Goal: Task Accomplishment & Management: Manage account settings

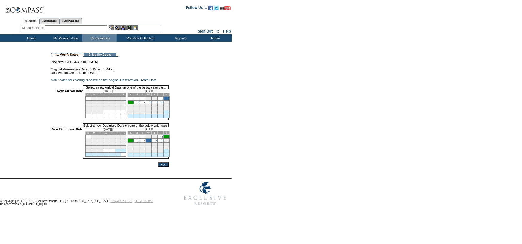
click at [169, 167] on input "Next" at bounding box center [163, 165] width 10 height 5
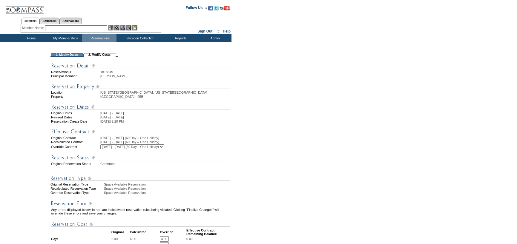
scroll to position [179, 0]
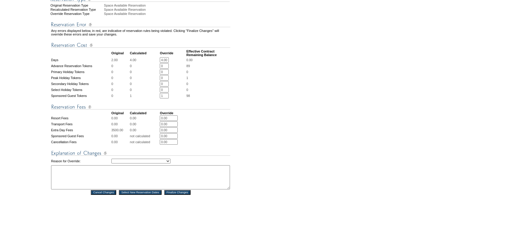
click at [149, 164] on select "Creating Continuous Stay Days Rebooked After Cancellation Editing Occupant Expe…" at bounding box center [140, 161] width 59 height 5
select select "1044"
click at [111, 164] on select "Creating Continuous Stay Days Rebooked After Cancellation Editing Occupant Expe…" at bounding box center [140, 161] width 59 height 5
click at [159, 180] on textarea at bounding box center [140, 178] width 179 height 24
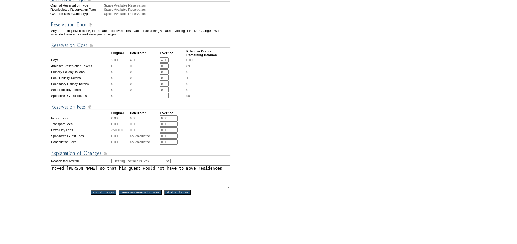
type textarea "moved [PERSON_NAME] so that his guest would not have to move residences"
click at [174, 195] on input "Finalize Changes" at bounding box center [177, 192] width 26 height 5
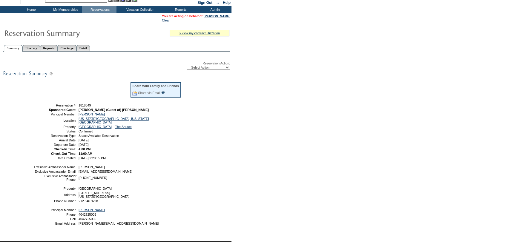
scroll to position [60, 0]
